Goal: Task Accomplishment & Management: Manage account settings

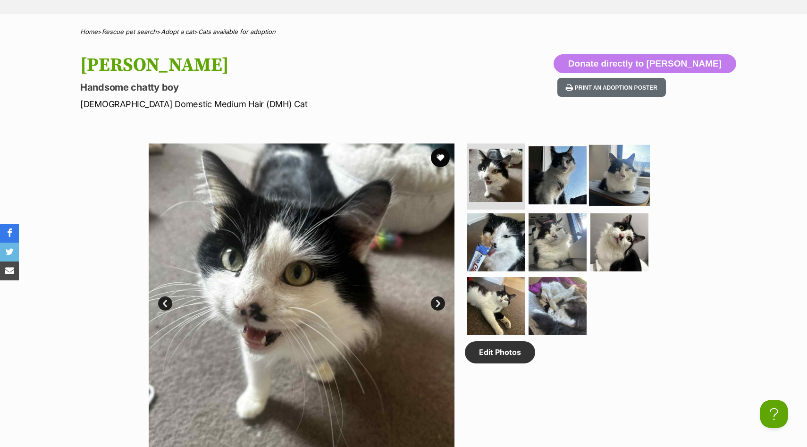
click at [613, 174] on img at bounding box center [619, 175] width 61 height 61
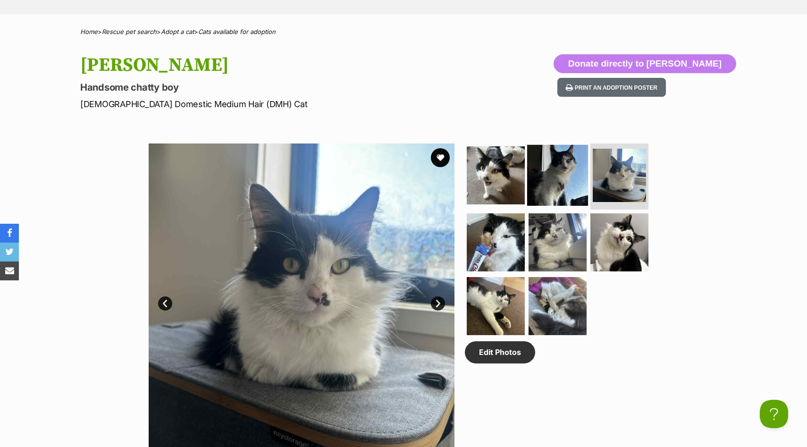
click at [554, 173] on img at bounding box center [557, 175] width 61 height 61
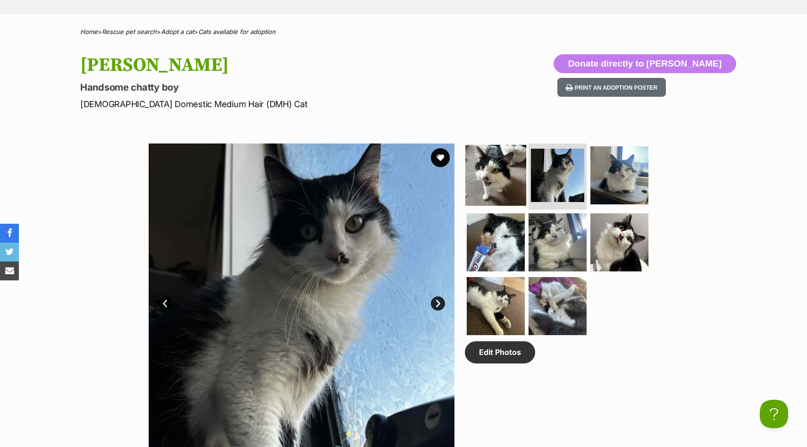
click at [500, 176] on img at bounding box center [495, 175] width 61 height 61
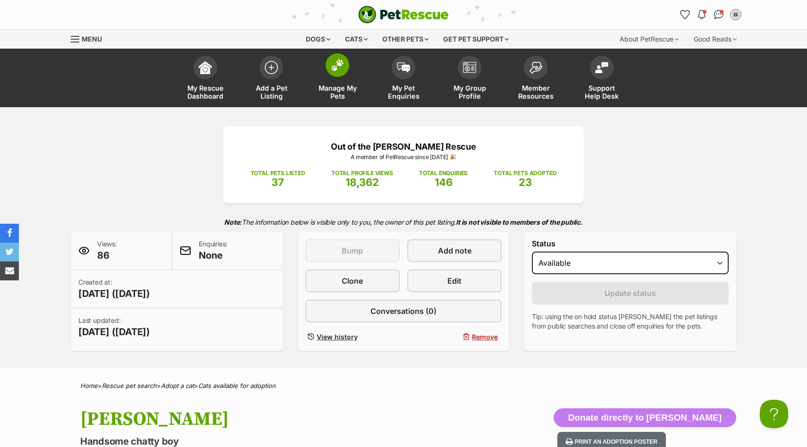
click at [339, 77] on link "Manage My Pets" at bounding box center [337, 79] width 66 height 56
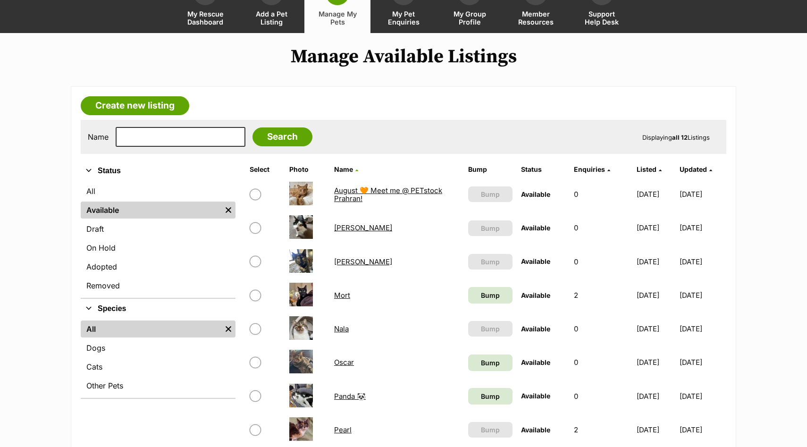
scroll to position [79, 0]
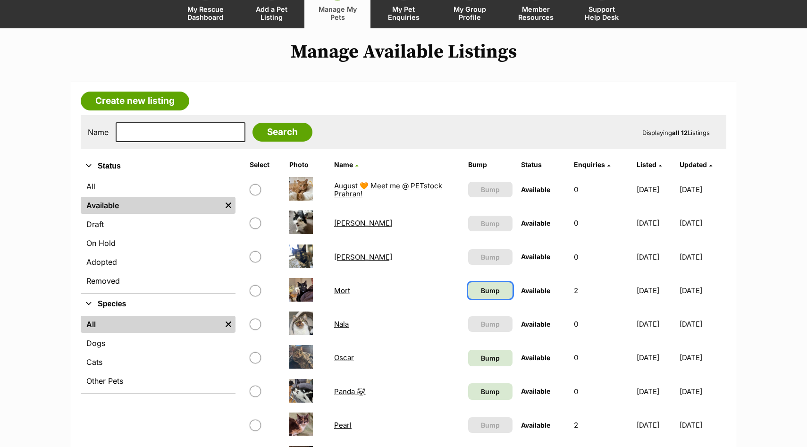
click at [481, 292] on span "Bump" at bounding box center [490, 291] width 19 height 10
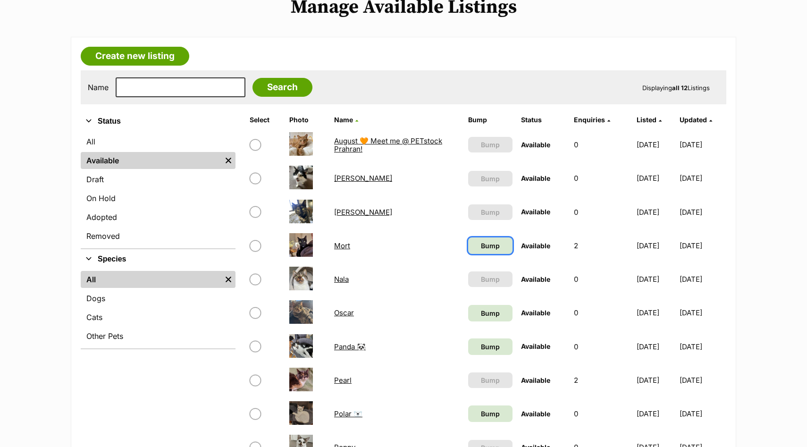
scroll to position [146, 0]
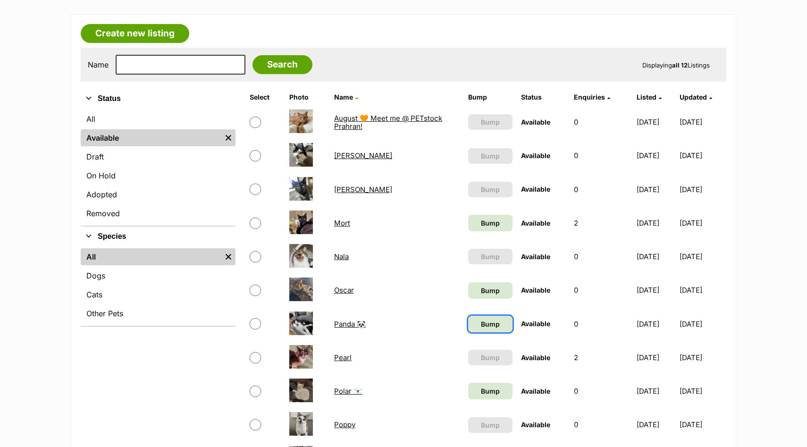
click at [481, 329] on span "Bump" at bounding box center [490, 324] width 19 height 10
click at [481, 288] on span "Bump" at bounding box center [490, 291] width 19 height 10
click at [481, 392] on span "Bump" at bounding box center [490, 391] width 19 height 10
click at [341, 292] on link "Oscar" at bounding box center [344, 290] width 20 height 9
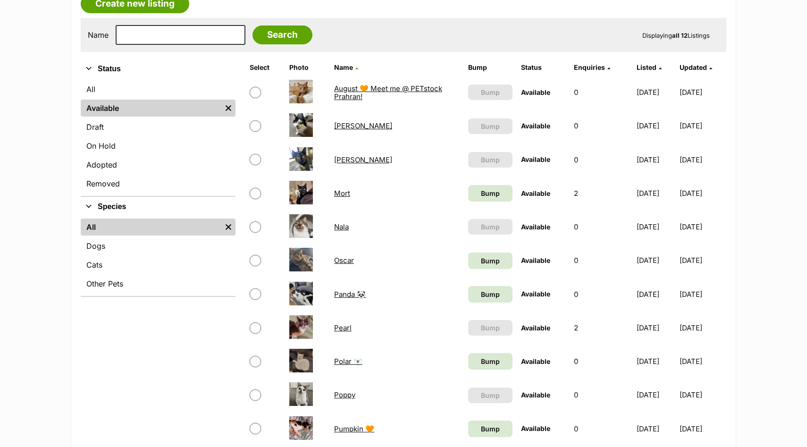
scroll to position [186, 0]
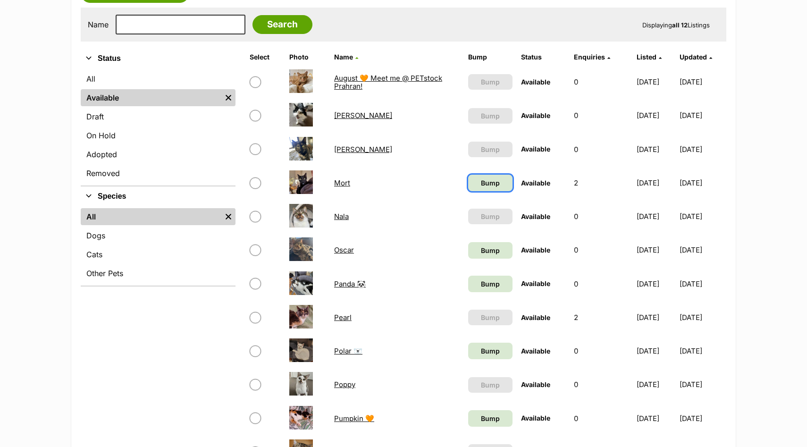
click at [481, 184] on span "Bump" at bounding box center [490, 183] width 19 height 10
click at [481, 248] on span "Bump" at bounding box center [490, 250] width 19 height 10
click at [481, 286] on span "Bump" at bounding box center [490, 284] width 19 height 10
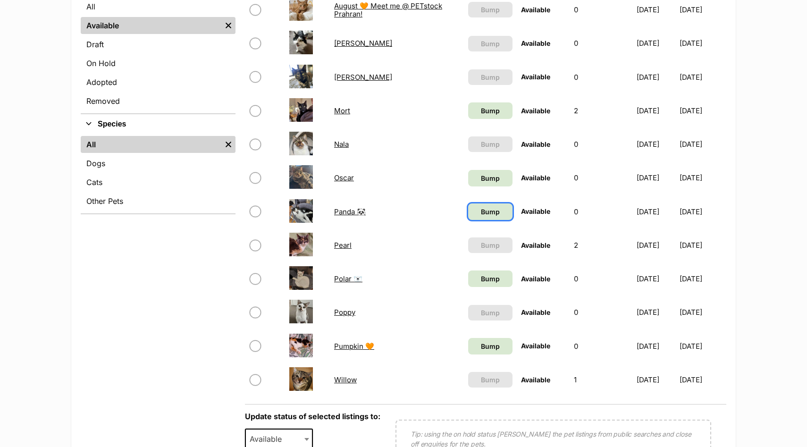
scroll to position [336, 0]
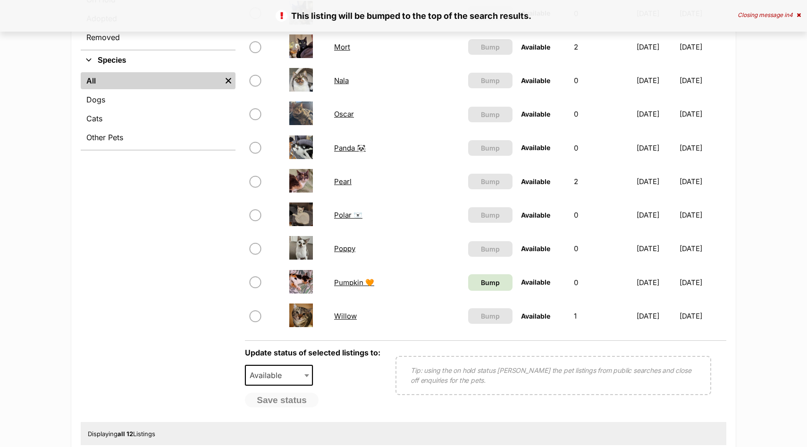
scroll to position [322, 0]
click at [481, 285] on span "Bump" at bounding box center [490, 283] width 19 height 10
click at [343, 286] on link "Pumpkin 🧡" at bounding box center [354, 283] width 40 height 9
